Goal: Task Accomplishment & Management: Use online tool/utility

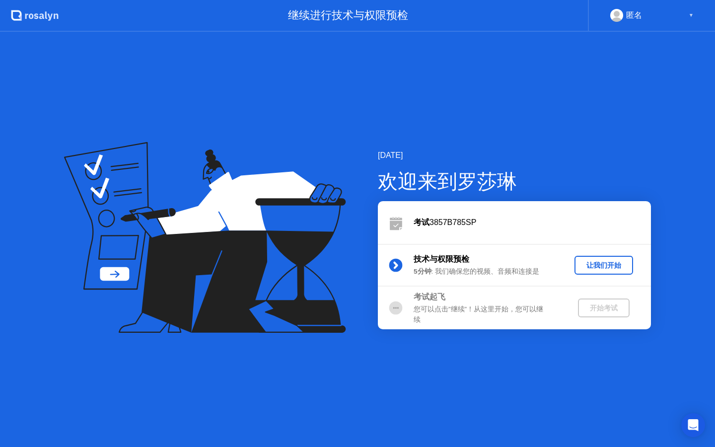
click at [687, 13] on div "匿名 ▼" at bounding box center [651, 15] width 83 height 13
click at [696, 19] on div "匿名 ▼" at bounding box center [651, 16] width 127 height 32
click at [692, 19] on div "▼" at bounding box center [691, 15] width 5 height 13
click at [692, 14] on div "▼" at bounding box center [691, 15] width 5 height 13
click at [691, 17] on div "▼" at bounding box center [691, 15] width 5 height 13
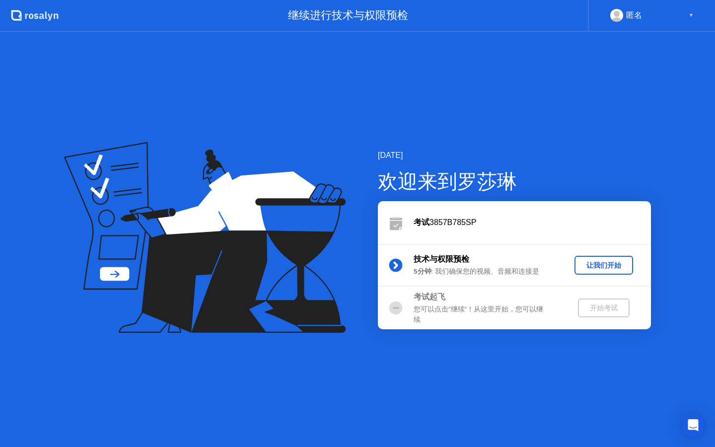
click at [691, 19] on div "▼" at bounding box center [691, 15] width 5 height 13
click at [690, 21] on div "▼" at bounding box center [691, 15] width 5 height 13
click at [687, 21] on div "匿名 ▼" at bounding box center [651, 15] width 83 height 13
click at [585, 112] on div "2025年10月6日 欢迎来到罗莎琳 考试 3857B785SP 技术与权限预检 5分钟 : 我们确保您的视频、音频和连接是 让我们开始 考试起飞 您可以点击…" at bounding box center [357, 239] width 715 height 415
